Goal: Information Seeking & Learning: Learn about a topic

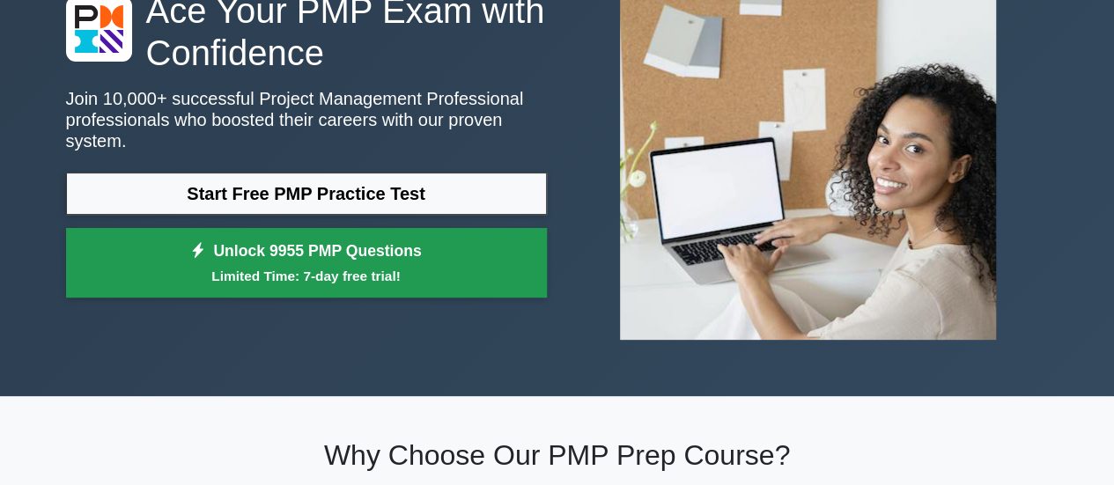
scroll to position [132, 0]
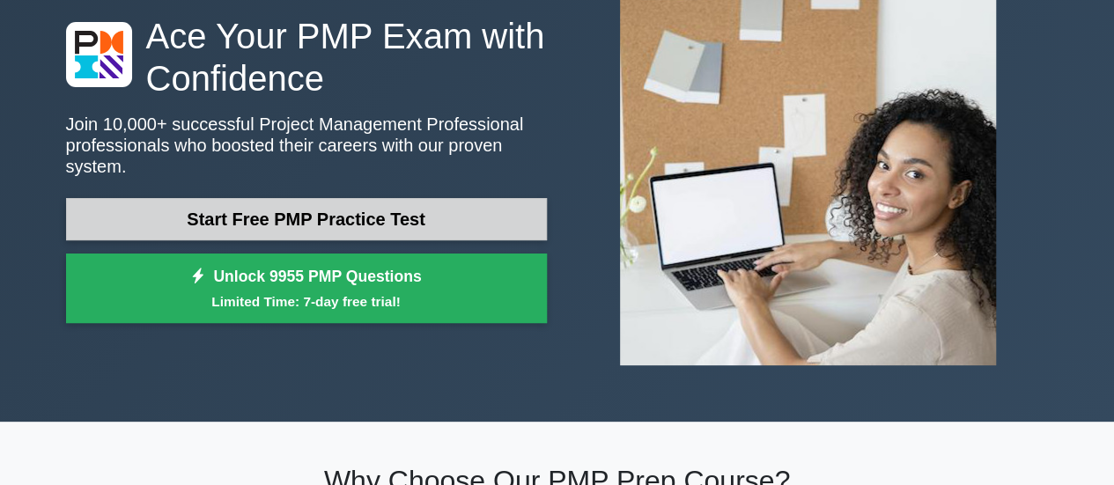
click at [377, 202] on link "Start Free PMP Practice Test" at bounding box center [306, 219] width 481 height 42
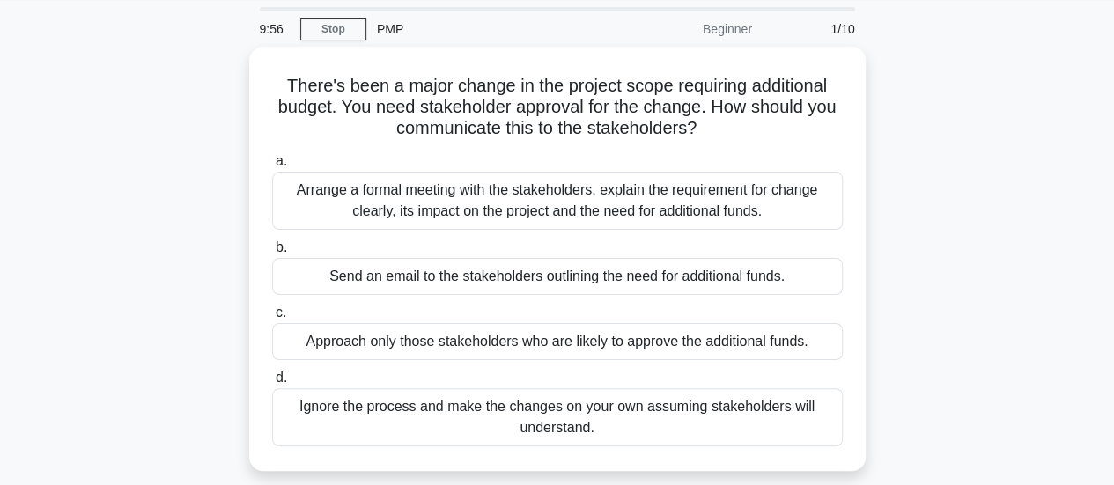
scroll to position [57, 0]
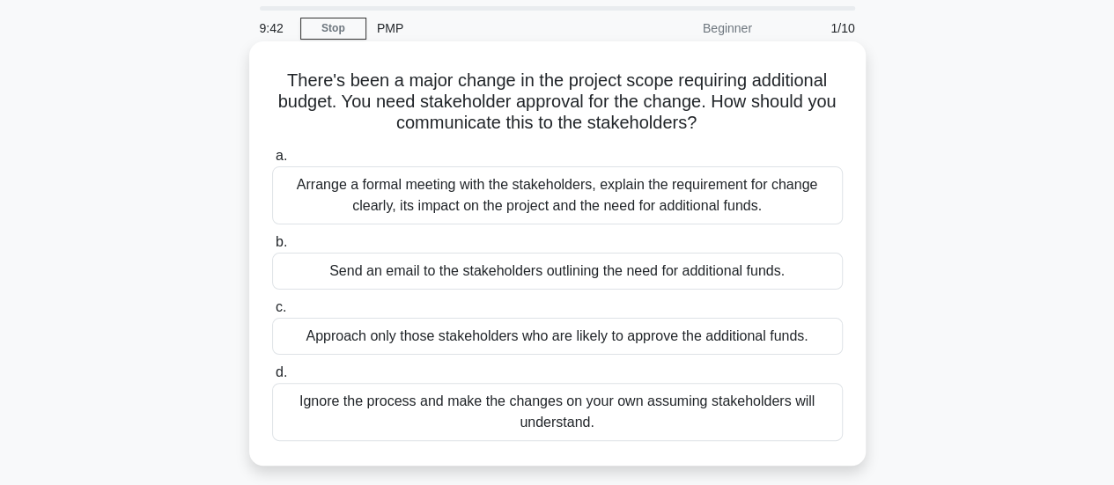
click at [337, 176] on div "Arrange a formal meeting with the stakeholders, explain the requirement for cha…" at bounding box center [557, 196] width 571 height 58
click at [272, 162] on input "a. Arrange a formal meeting with the stakeholders, explain the requirement for …" at bounding box center [272, 156] width 0 height 11
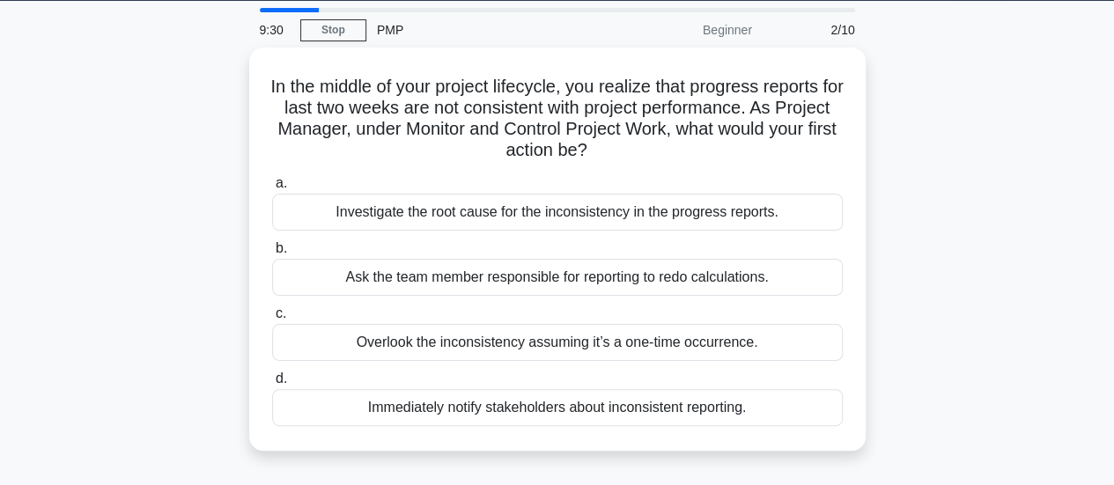
scroll to position [56, 0]
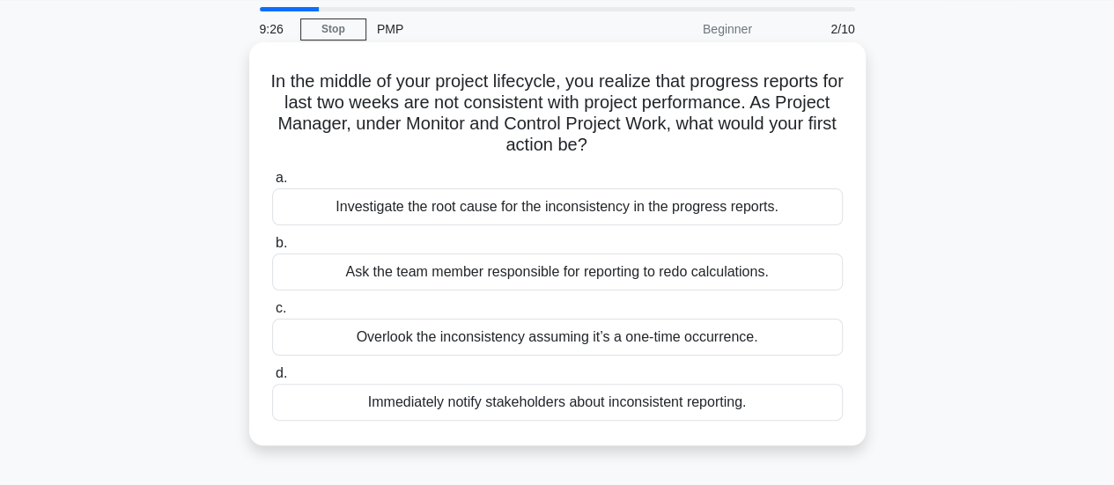
click at [379, 193] on div "Investigate the root cause for the inconsistency in the progress reports." at bounding box center [557, 207] width 571 height 37
click at [272, 184] on input "a. Investigate the root cause for the inconsistency in the progress reports." at bounding box center [272, 178] width 0 height 11
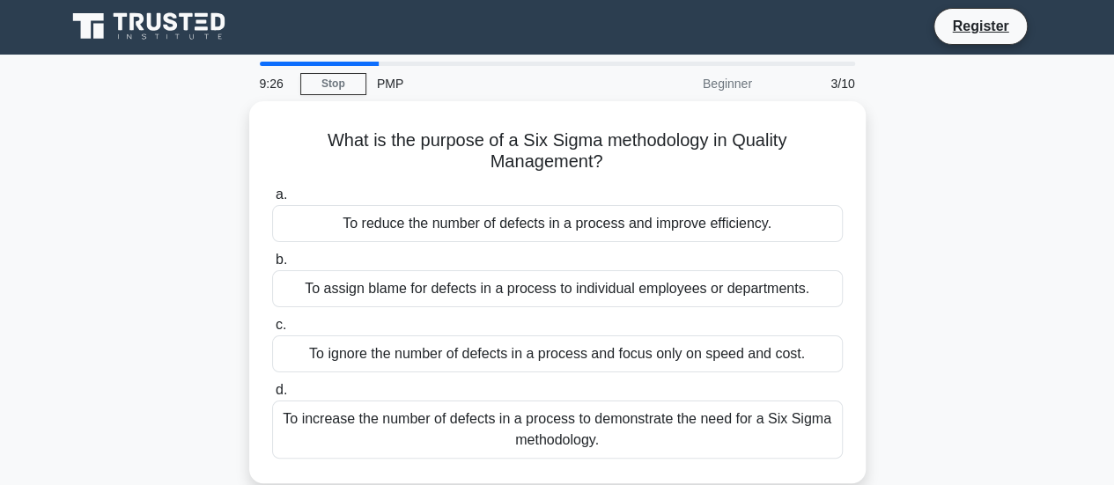
scroll to position [0, 0]
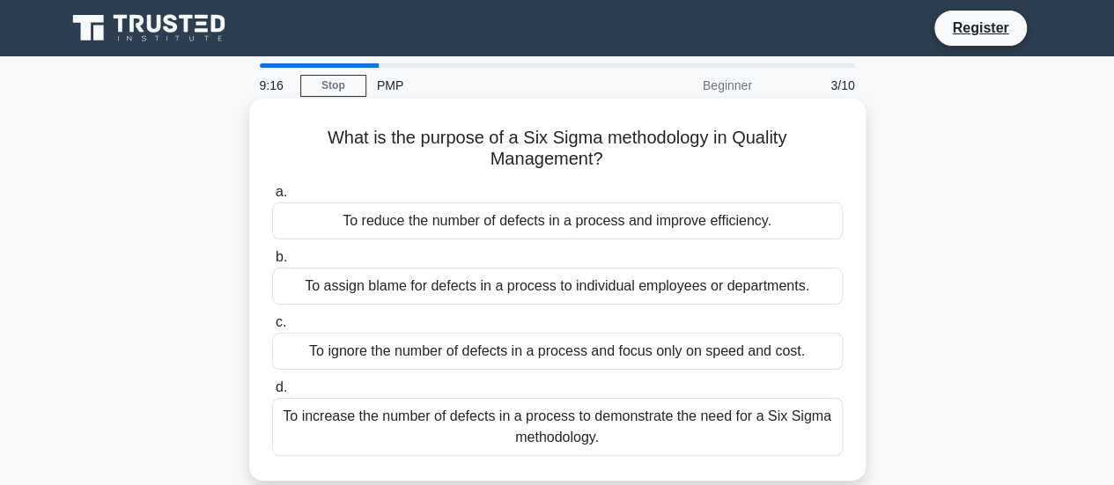
click at [411, 223] on div "To reduce the number of defects in a process and improve efficiency." at bounding box center [557, 221] width 571 height 37
click at [272, 198] on input "a. To reduce the number of defects in a process and improve efficiency." at bounding box center [272, 192] width 0 height 11
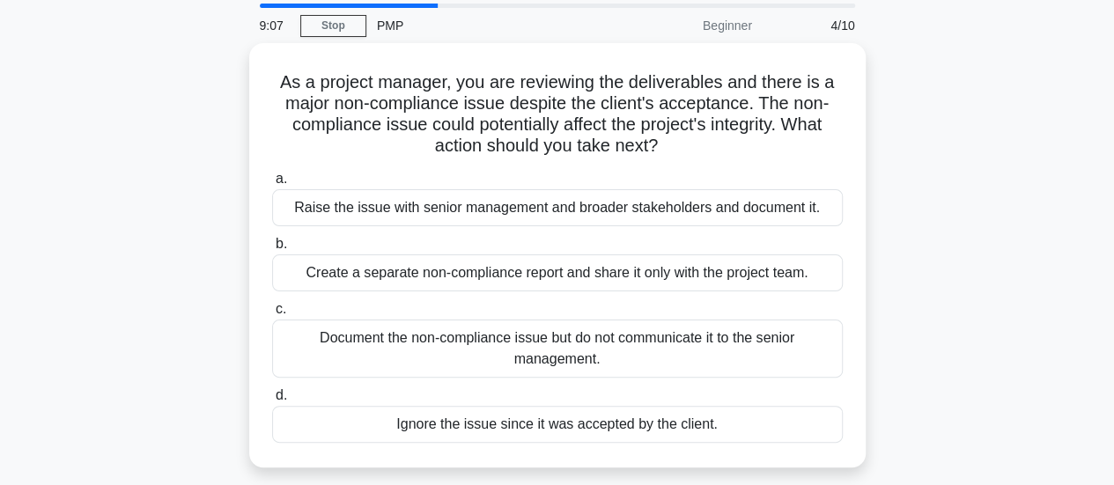
scroll to position [62, 0]
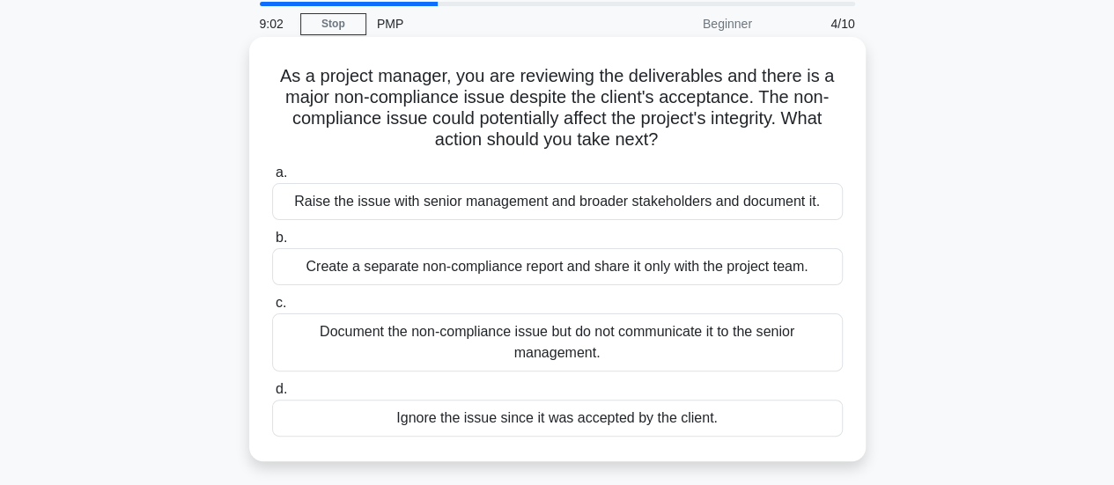
click at [356, 190] on div "Raise the issue with senior management and broader stakeholders and document it." at bounding box center [557, 201] width 571 height 37
click at [272, 179] on input "a. Raise the issue with senior management and broader stakeholders and document…" at bounding box center [272, 172] width 0 height 11
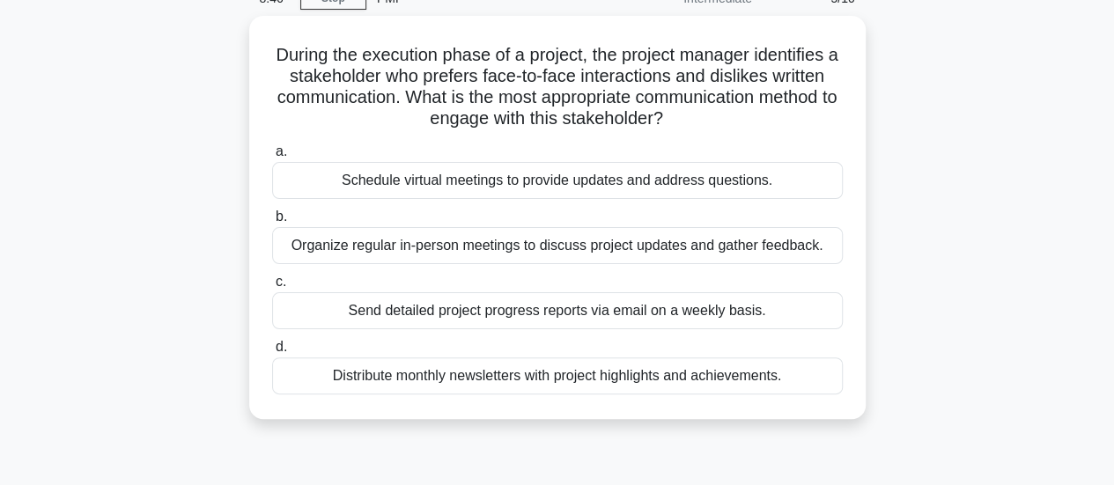
scroll to position [95, 0]
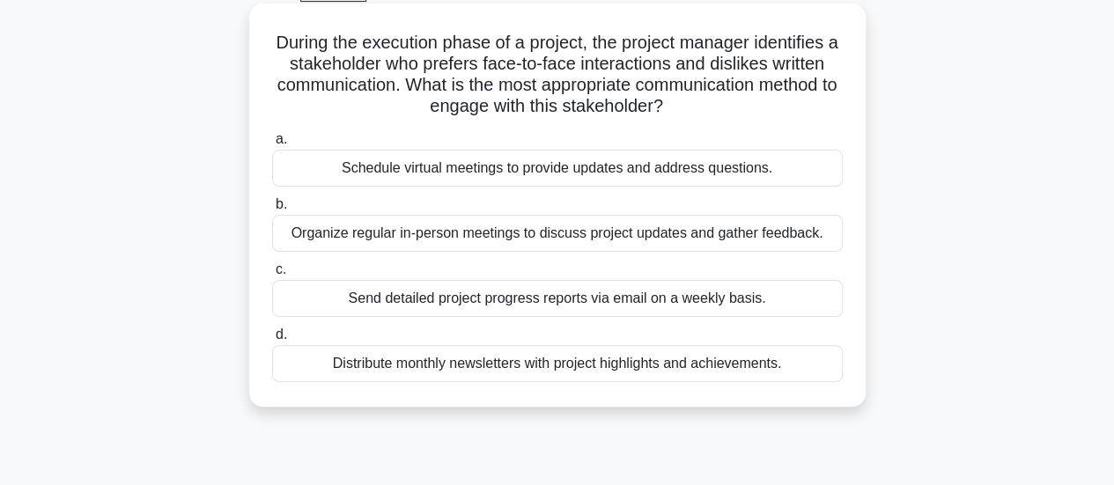
click at [398, 237] on div "Organize regular in-person meetings to discuss project updates and gather feedb…" at bounding box center [557, 233] width 571 height 37
click at [272, 211] on input "b. Organize regular in-person meetings to discuss project updates and gather fe…" at bounding box center [272, 204] width 0 height 11
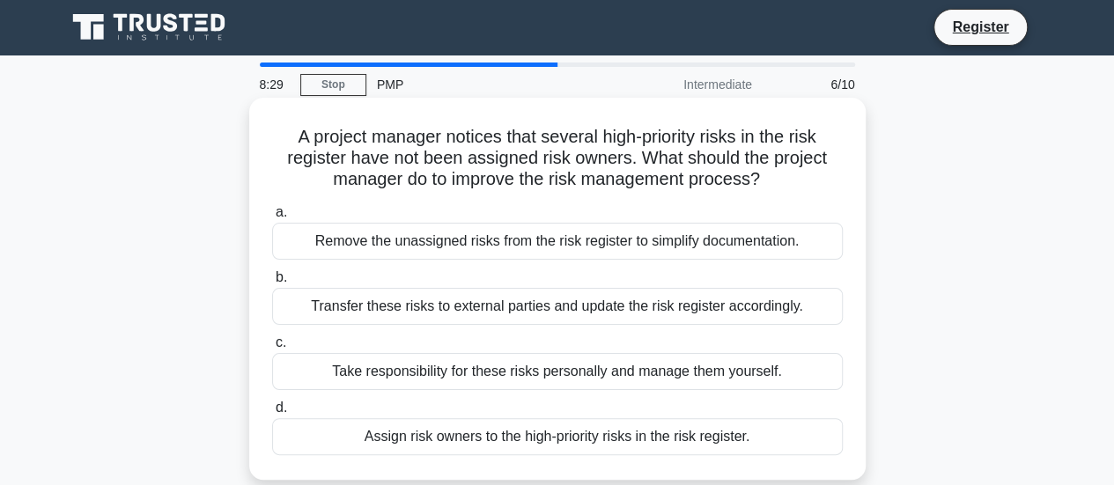
scroll to position [2, 0]
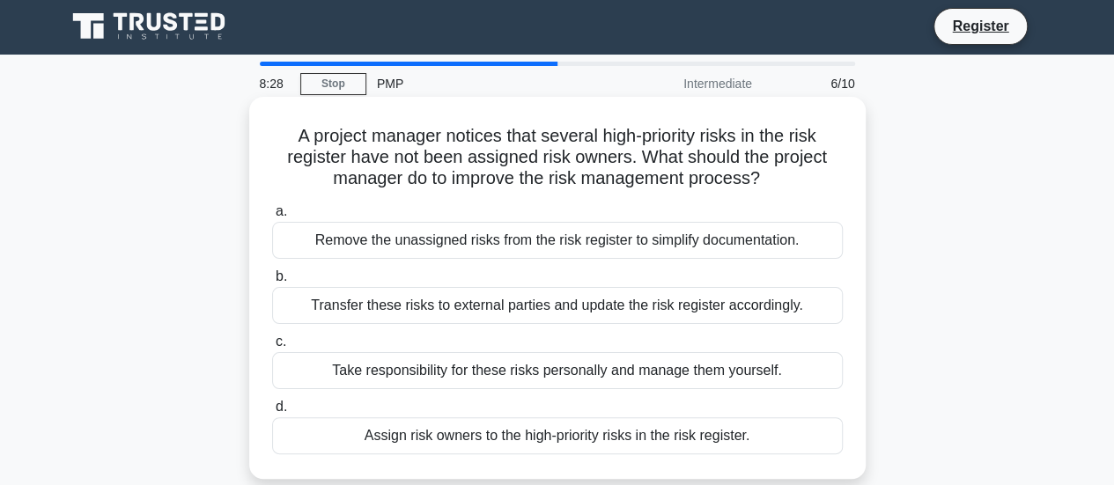
click at [490, 421] on div "Assign risk owners to the high-priority risks in the risk register." at bounding box center [557, 436] width 571 height 37
click at [272, 413] on input "d. Assign risk owners to the high-priority risks in the risk register." at bounding box center [272, 407] width 0 height 11
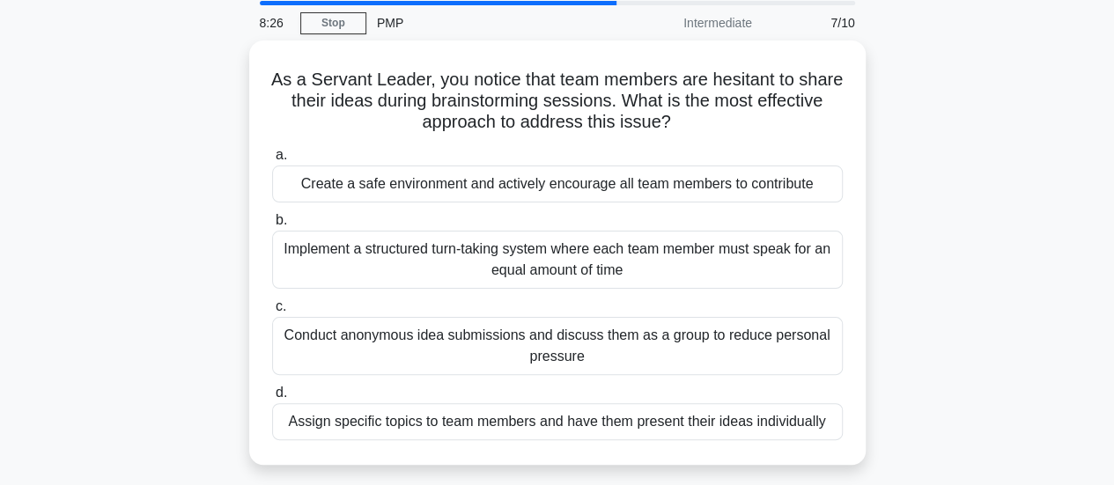
scroll to position [63, 0]
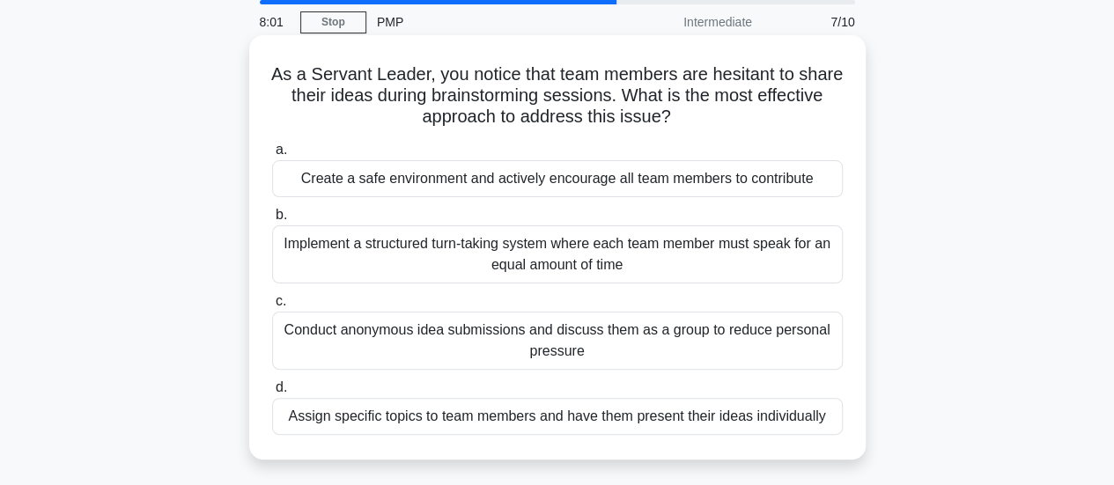
click at [307, 191] on div "Create a safe environment and actively encourage all team members to contribute" at bounding box center [557, 178] width 571 height 37
click at [272, 156] on input "a. Create a safe environment and actively encourage all team members to contrib…" at bounding box center [272, 149] width 0 height 11
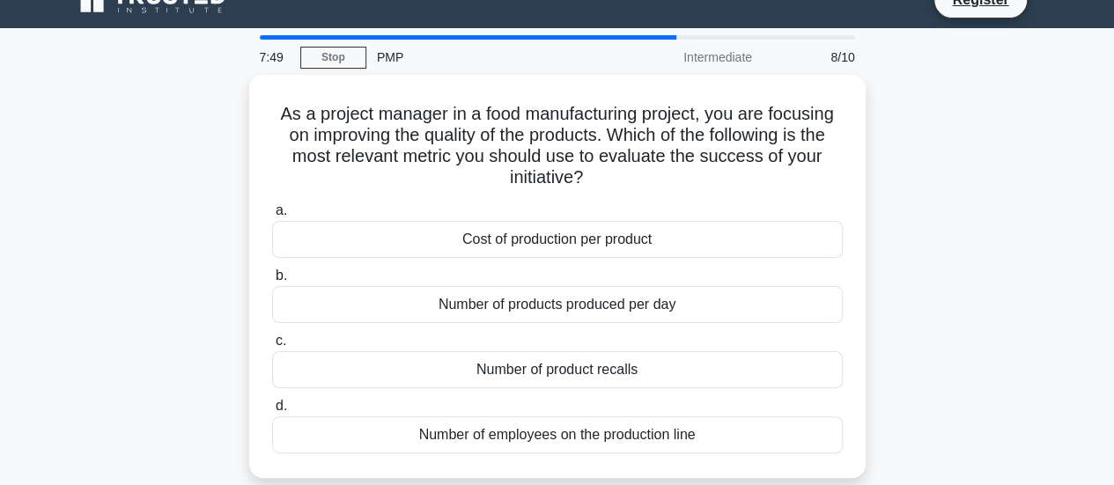
scroll to position [31, 0]
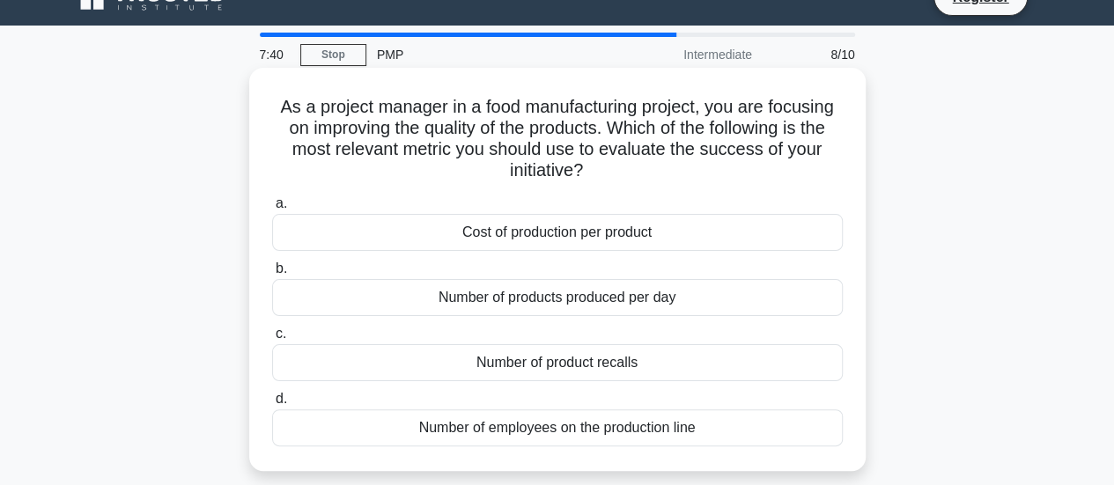
click at [470, 375] on div "Number of product recalls" at bounding box center [557, 362] width 571 height 37
click at [272, 340] on input "c. Number of product recalls" at bounding box center [272, 334] width 0 height 11
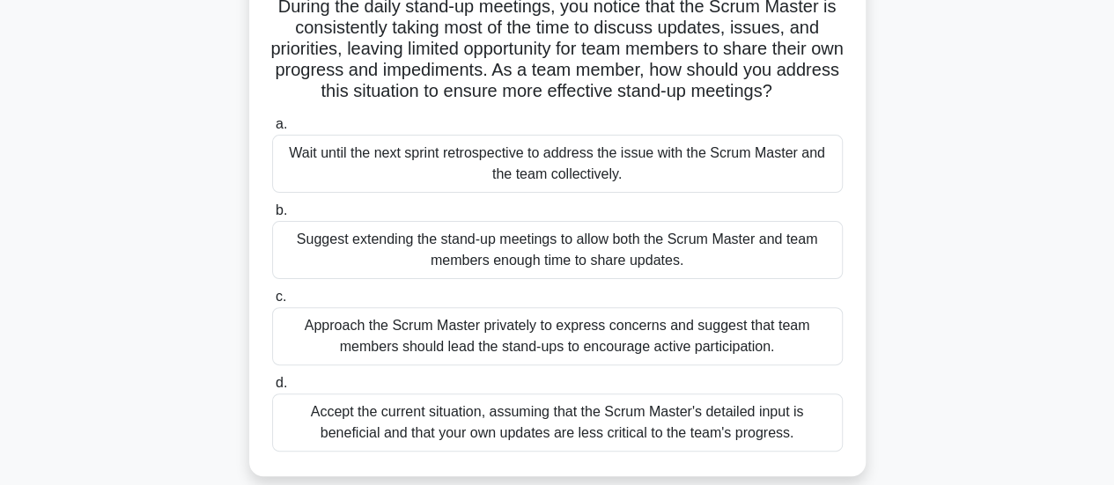
scroll to position [137, 0]
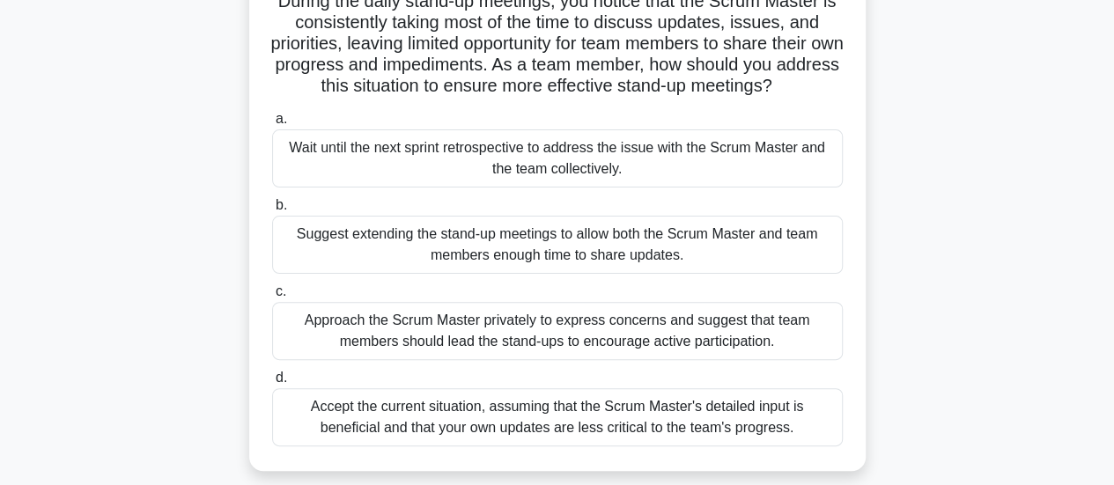
click at [460, 317] on div "Approach the Scrum Master privately to express concerns and suggest that team m…" at bounding box center [557, 331] width 571 height 58
click at [272, 298] on input "c. Approach the Scrum Master privately to express concerns and suggest that tea…" at bounding box center [272, 291] width 0 height 11
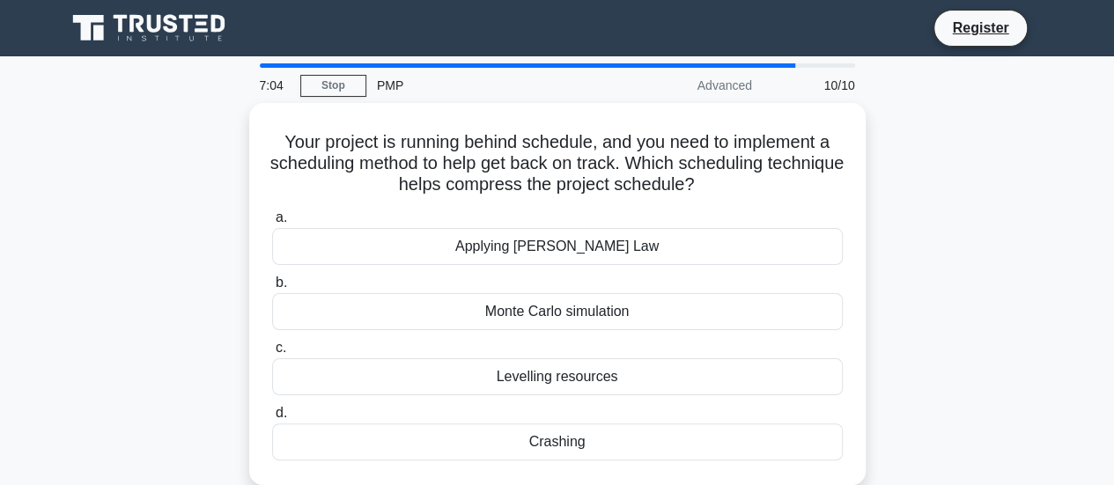
scroll to position [0, 0]
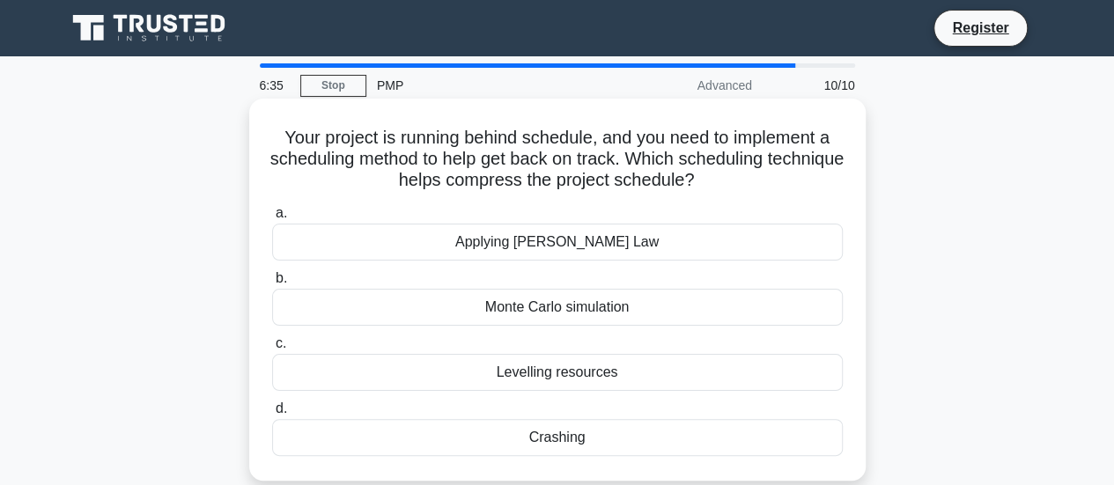
click at [407, 428] on div "Crashing" at bounding box center [557, 437] width 571 height 37
click at [272, 415] on input "d. Crashing" at bounding box center [272, 408] width 0 height 11
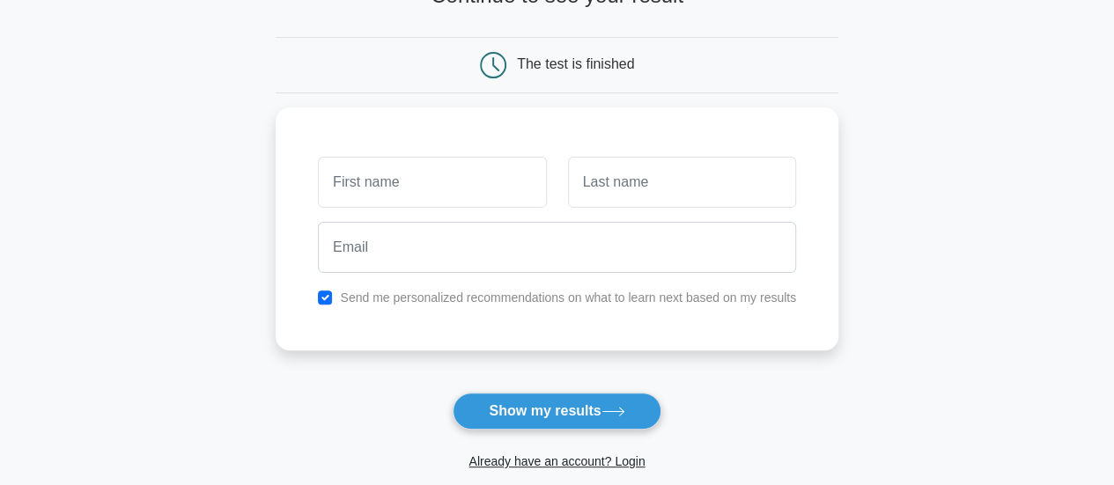
scroll to position [141, 0]
click at [555, 401] on button "Show my results" at bounding box center [557, 411] width 208 height 37
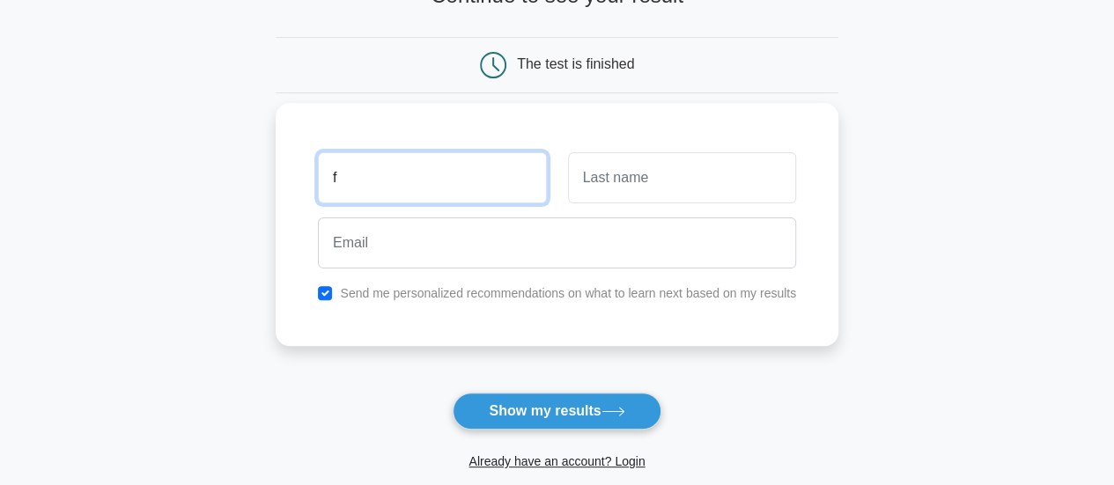
type input "f"
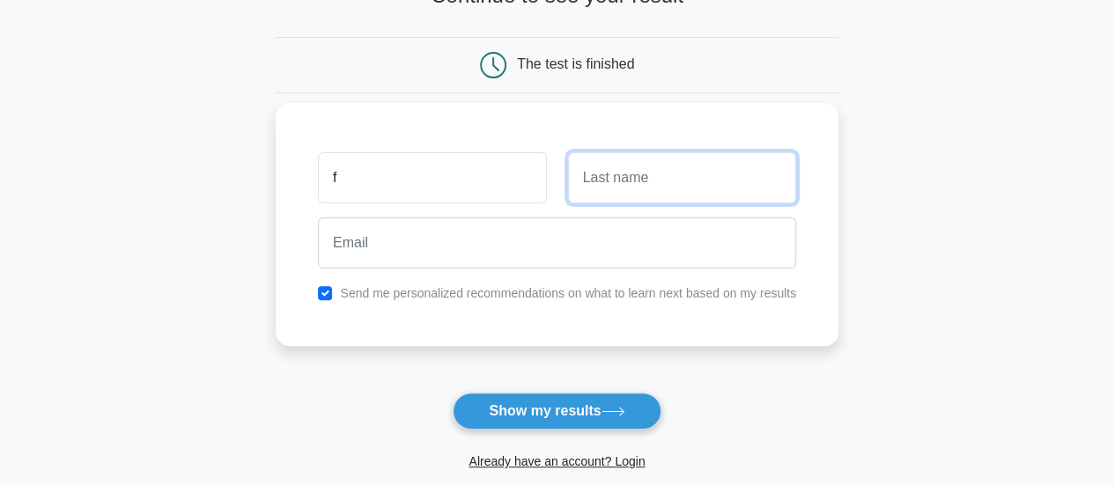
click at [629, 170] on input "text" at bounding box center [682, 177] width 228 height 51
type input "a"
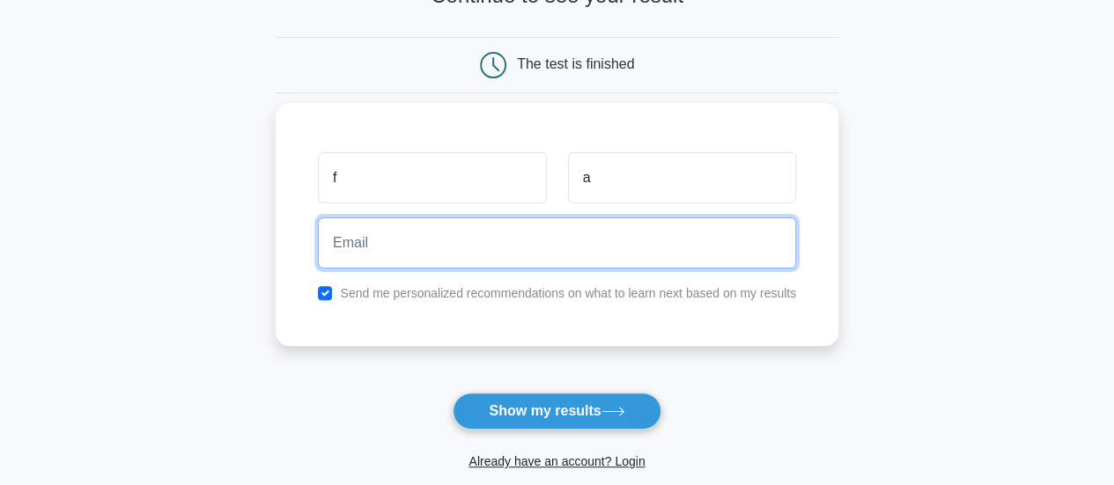
click at [553, 248] on input "email" at bounding box center [557, 243] width 478 height 51
type input "fatimaaljabr3@gmail.com"
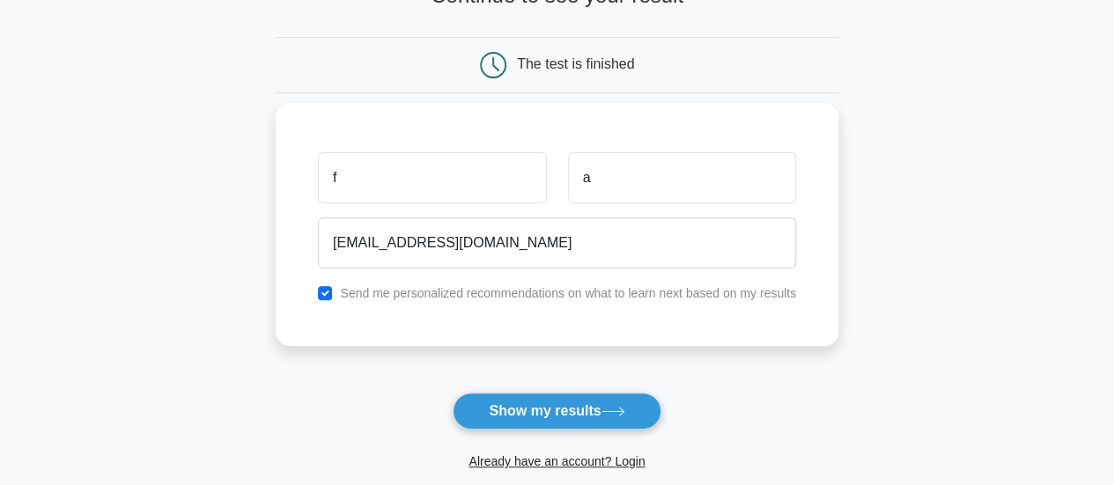
click at [351, 299] on label "Send me personalized recommendations on what to learn next based on my results" at bounding box center [568, 293] width 456 height 14
click at [329, 294] on input "checkbox" at bounding box center [325, 293] width 14 height 14
checkbox input "false"
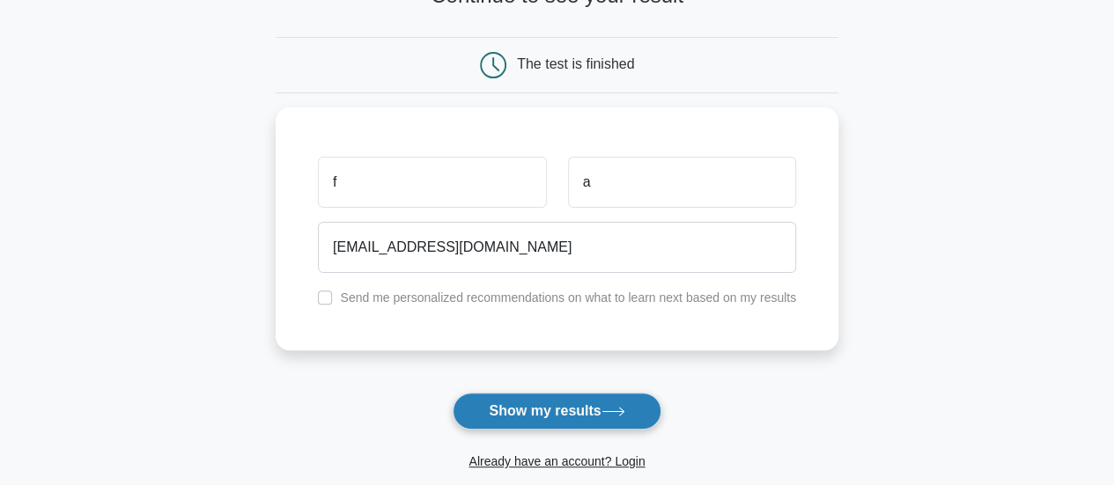
click at [640, 409] on button "Show my results" at bounding box center [557, 411] width 208 height 37
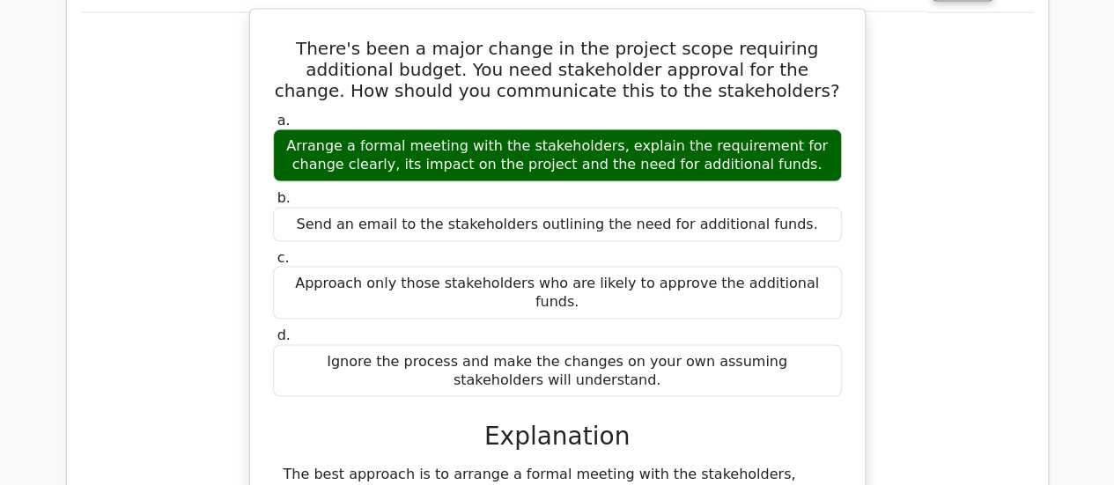
scroll to position [1682, 0]
